Goal: Find specific page/section: Find specific page/section

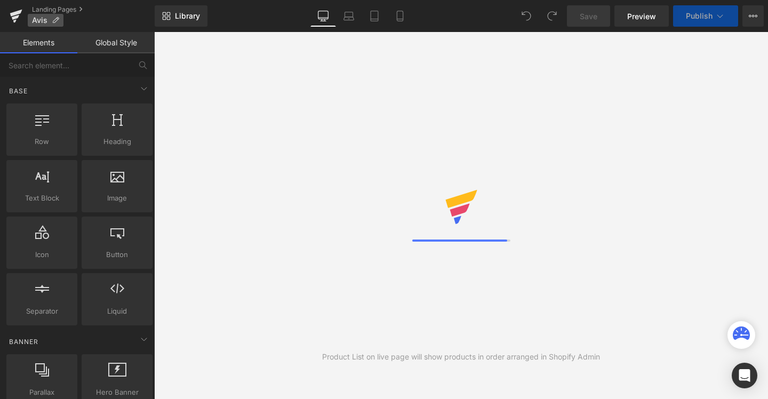
click at [47, 14] on p "Avis" at bounding box center [46, 20] width 36 height 13
click at [52, 9] on link "Landing Pages" at bounding box center [93, 9] width 123 height 9
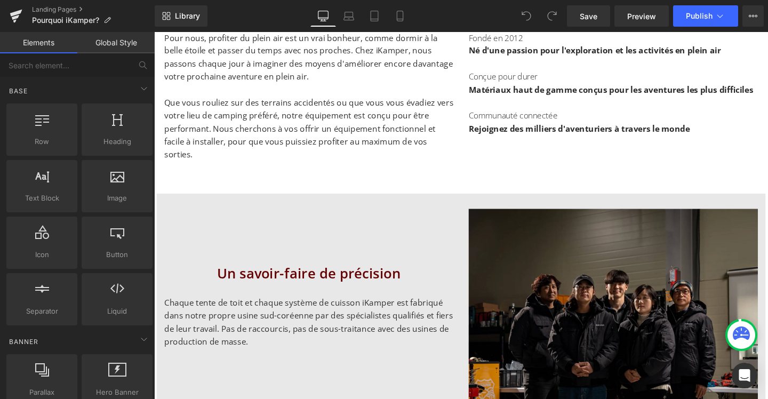
scroll to position [553, 0]
